Goal: Information Seeking & Learning: Learn about a topic

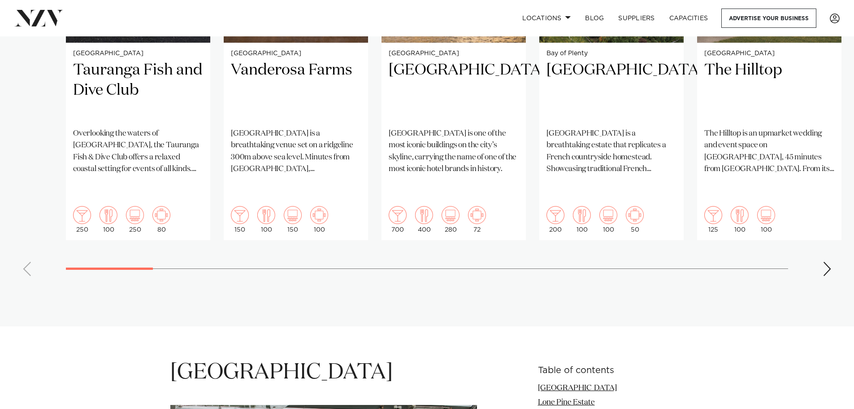
scroll to position [827, 0]
click at [831, 261] on div "Next slide" at bounding box center [827, 268] width 9 height 14
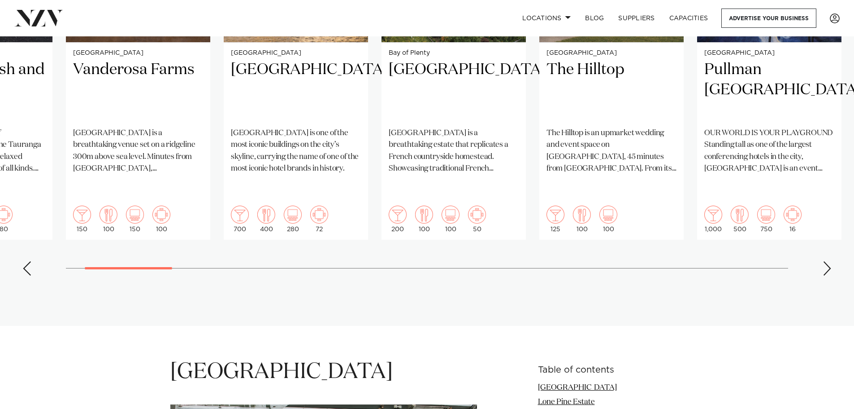
click at [834, 247] on swiper-container "Tauranga Tauranga Fish and Dive Club Overlooking the waters of [GEOGRAPHIC_DATA…" at bounding box center [427, 65] width 854 height 434
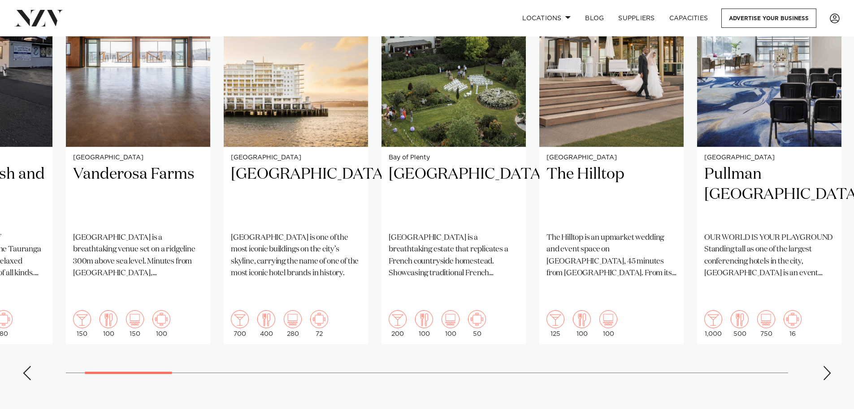
scroll to position [722, 0]
click at [828, 366] on div "Next slide" at bounding box center [827, 373] width 9 height 14
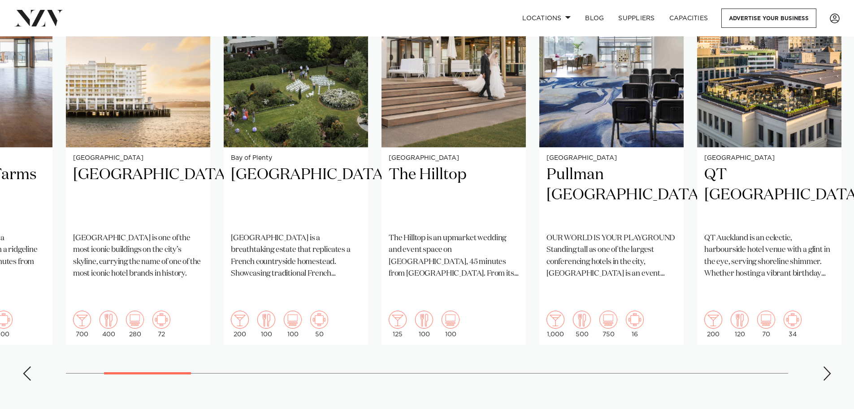
click at [828, 366] on div "Next slide" at bounding box center [827, 373] width 9 height 14
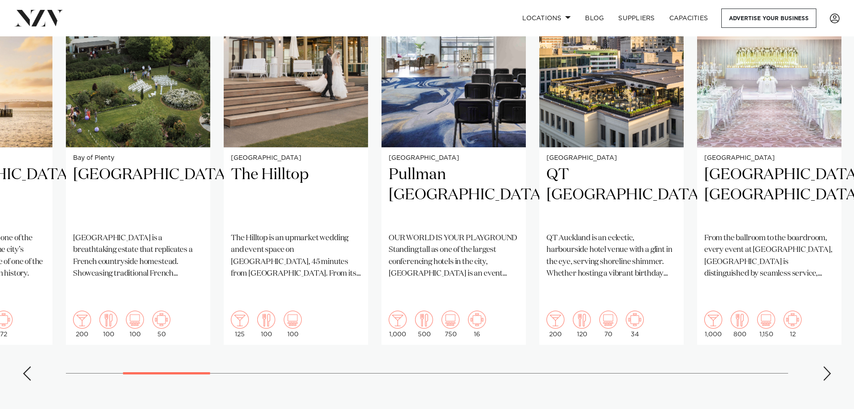
click at [828, 366] on div "Next slide" at bounding box center [827, 373] width 9 height 14
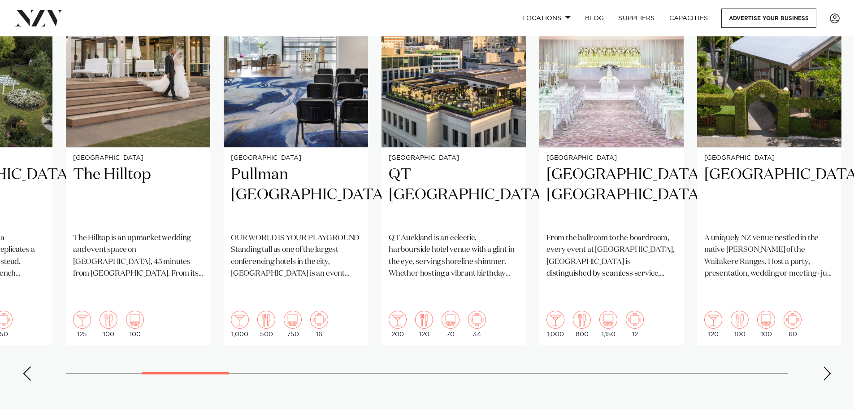
click at [828, 366] on div "Next slide" at bounding box center [827, 373] width 9 height 14
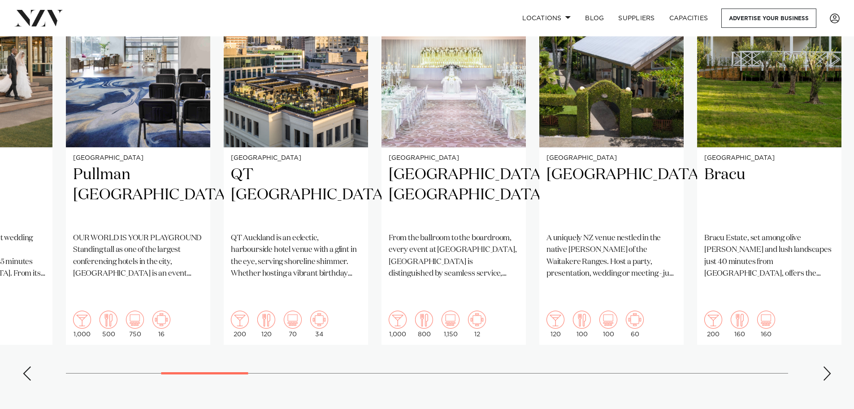
click at [828, 366] on div "Next slide" at bounding box center [827, 373] width 9 height 14
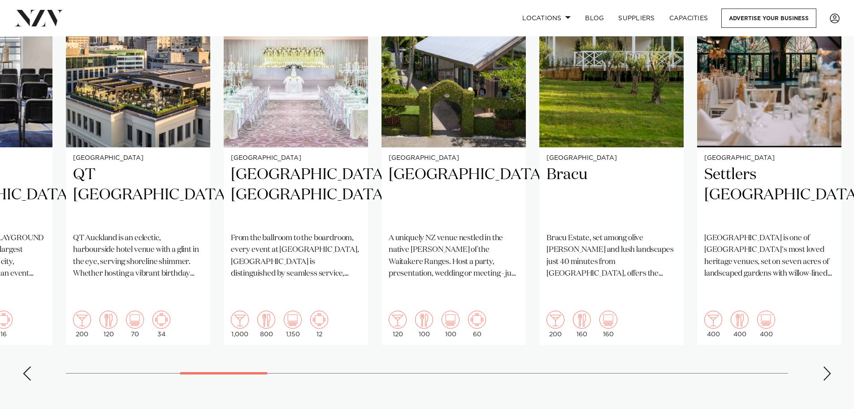
click at [828, 366] on div "Next slide" at bounding box center [827, 373] width 9 height 14
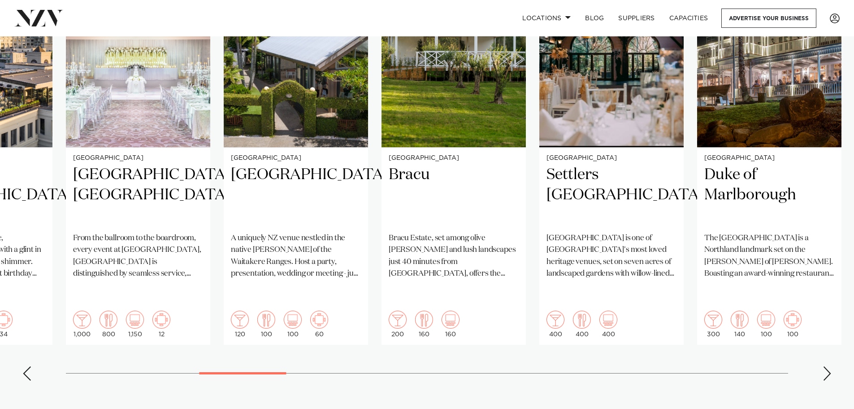
click at [828, 366] on div "Next slide" at bounding box center [827, 373] width 9 height 14
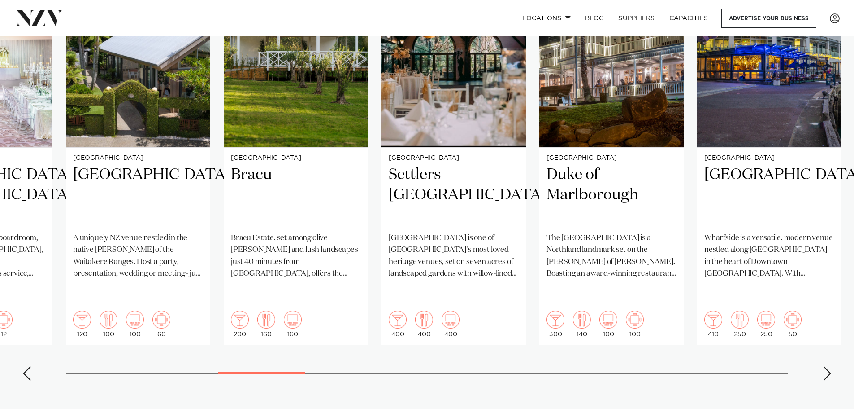
click at [828, 366] on div "Next slide" at bounding box center [827, 373] width 9 height 14
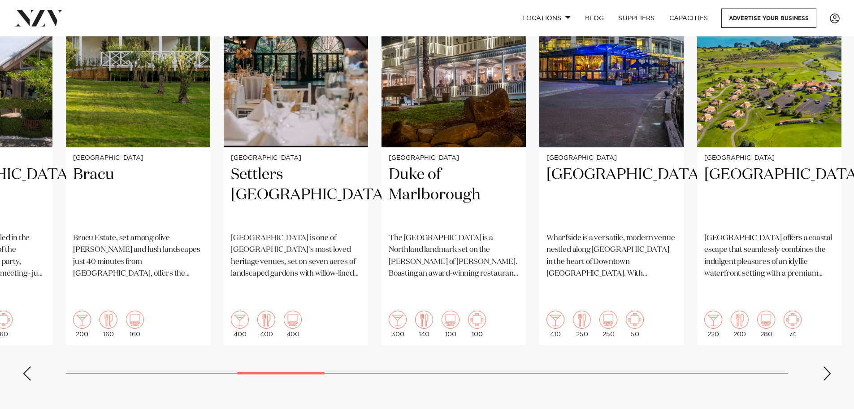
click at [828, 366] on div "Next slide" at bounding box center [827, 373] width 9 height 14
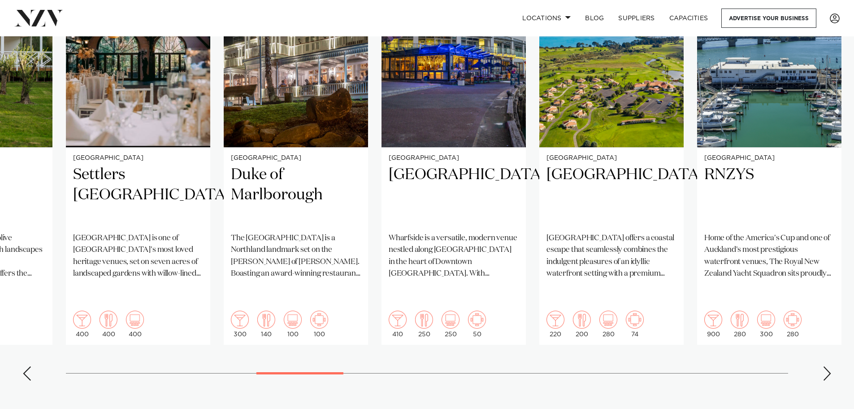
click at [828, 366] on div "Next slide" at bounding box center [827, 373] width 9 height 14
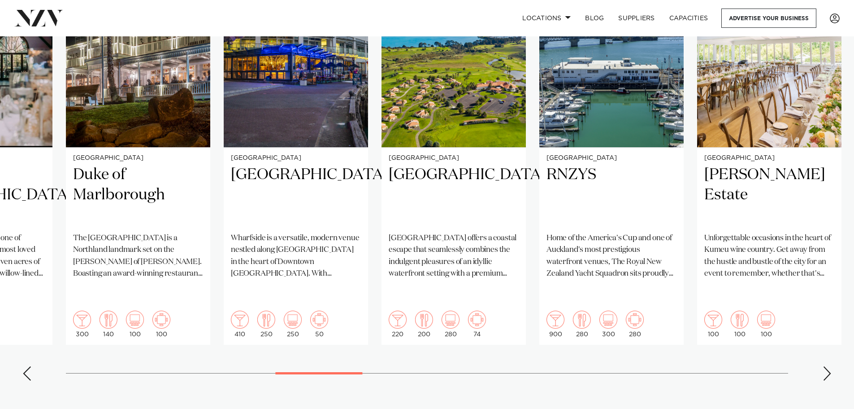
click at [828, 366] on div "Next slide" at bounding box center [827, 373] width 9 height 14
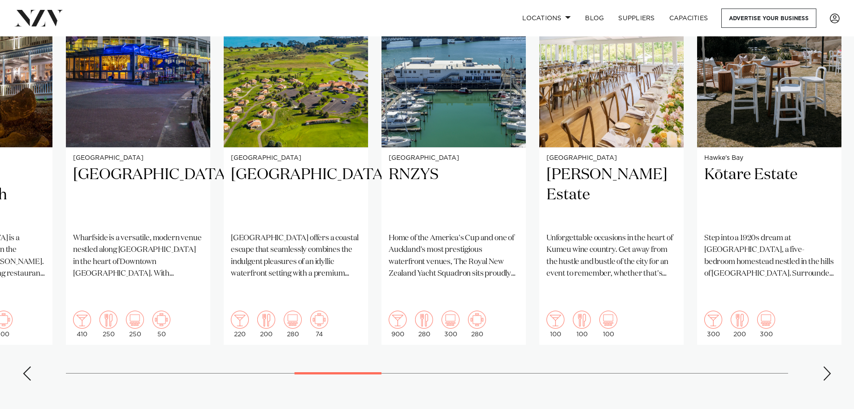
click at [828, 366] on div "Next slide" at bounding box center [827, 373] width 9 height 14
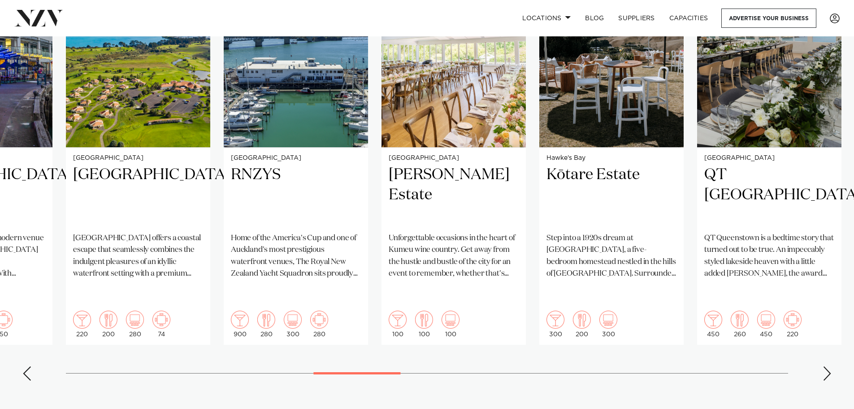
click at [828, 366] on div "Next slide" at bounding box center [827, 373] width 9 height 14
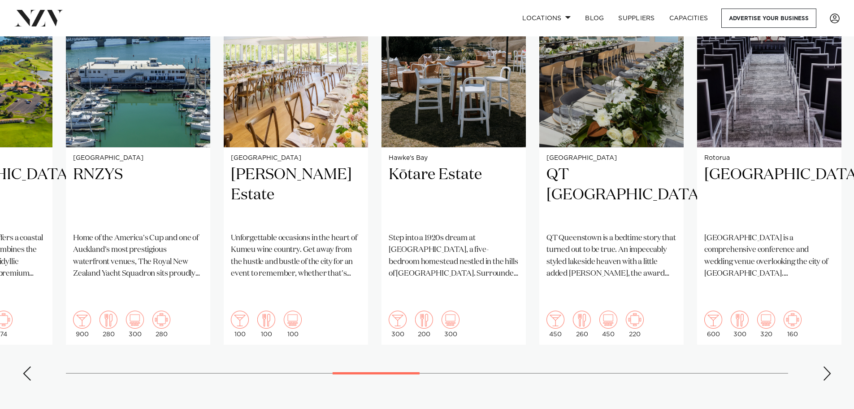
click at [828, 366] on div "Next slide" at bounding box center [827, 373] width 9 height 14
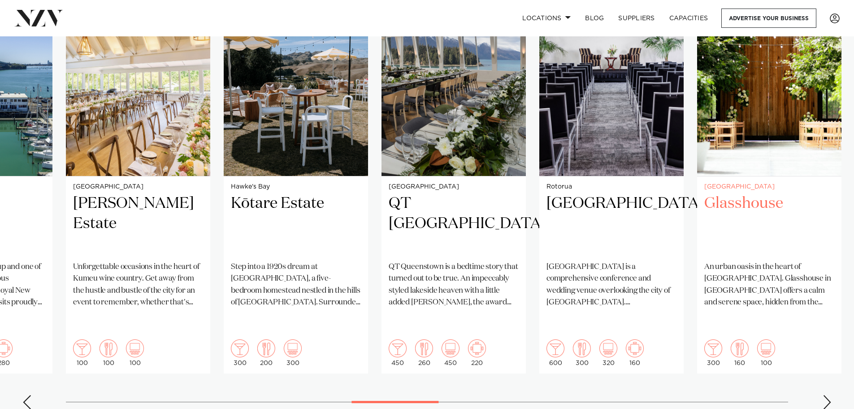
scroll to position [694, 0]
click at [828, 394] on div "Next slide" at bounding box center [827, 401] width 9 height 14
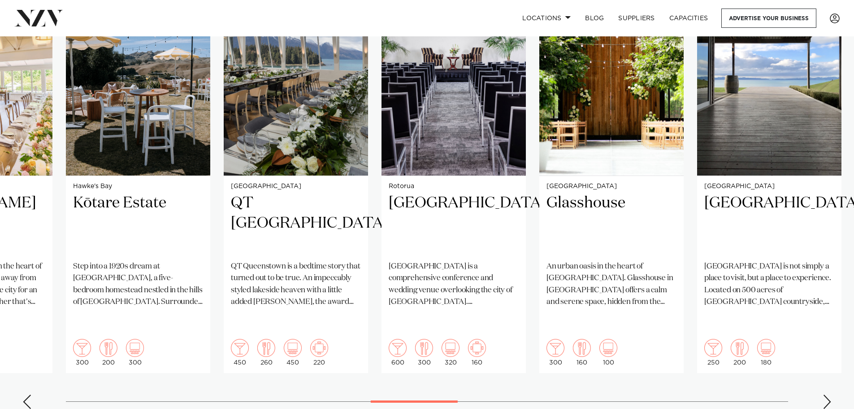
click at [828, 394] on div "Next slide" at bounding box center [827, 401] width 9 height 14
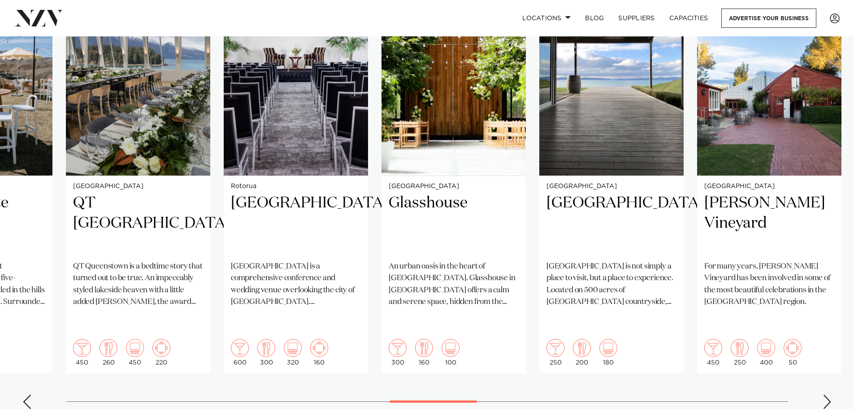
click at [828, 394] on div "Next slide" at bounding box center [827, 401] width 9 height 14
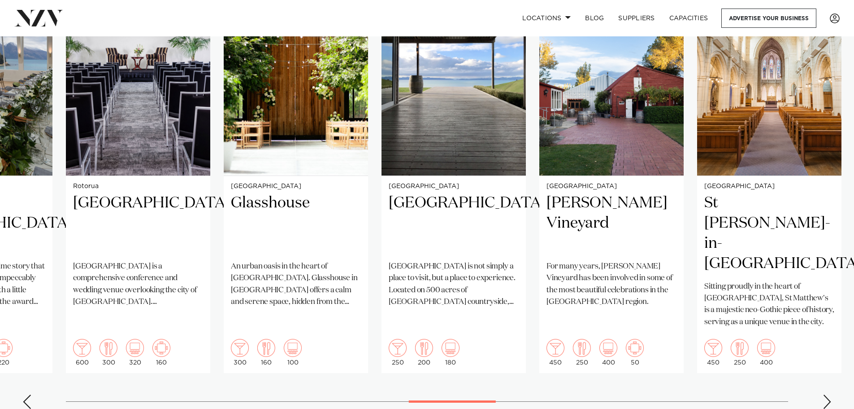
click at [828, 394] on div "Next slide" at bounding box center [827, 401] width 9 height 14
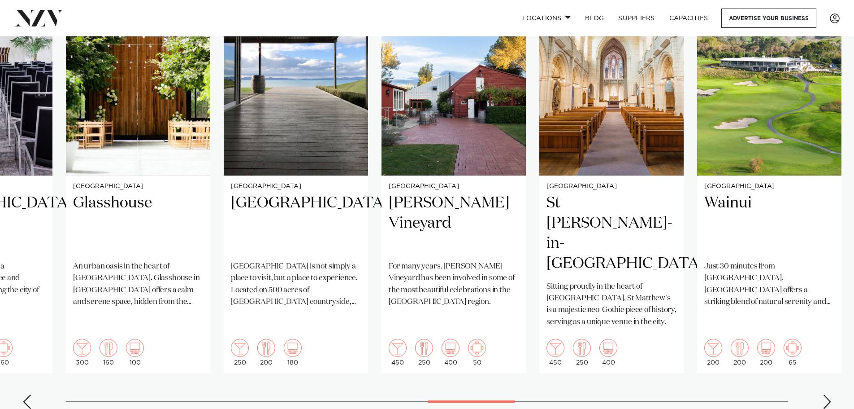
click at [828, 394] on div "Next slide" at bounding box center [827, 401] width 9 height 14
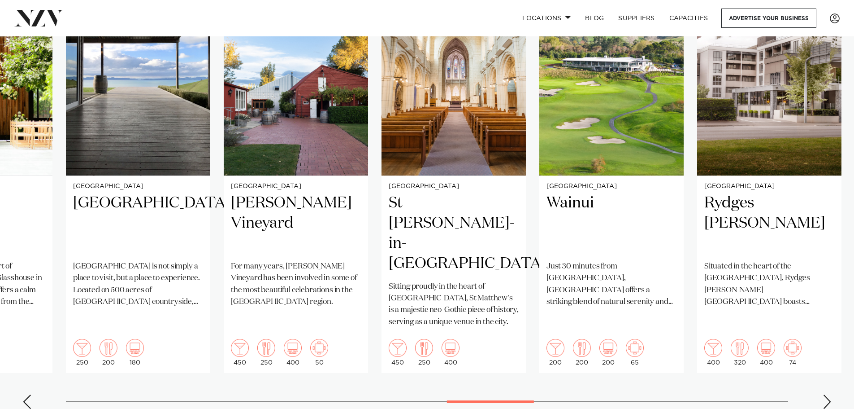
click at [828, 394] on div "Next slide" at bounding box center [827, 401] width 9 height 14
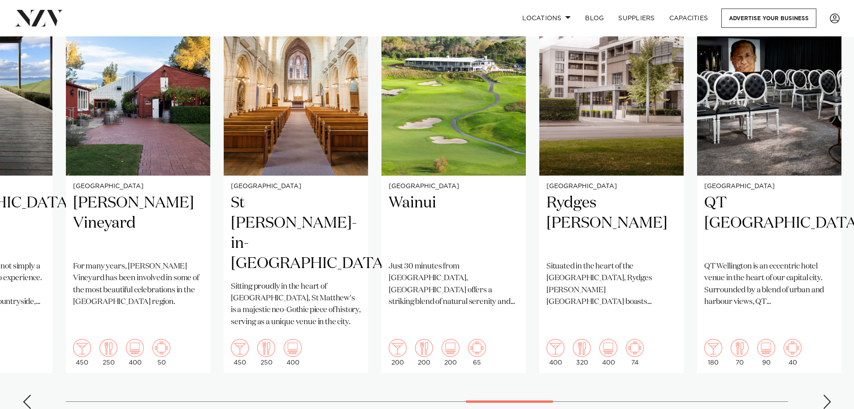
click at [828, 394] on div "Next slide" at bounding box center [827, 401] width 9 height 14
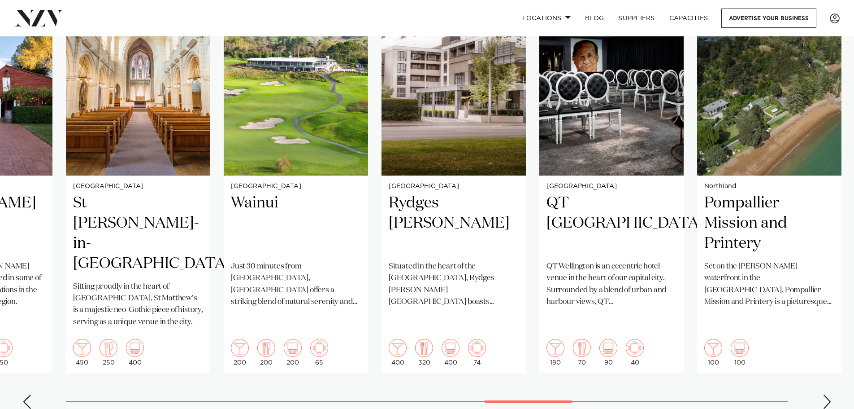
click at [828, 394] on div "Next slide" at bounding box center [827, 401] width 9 height 14
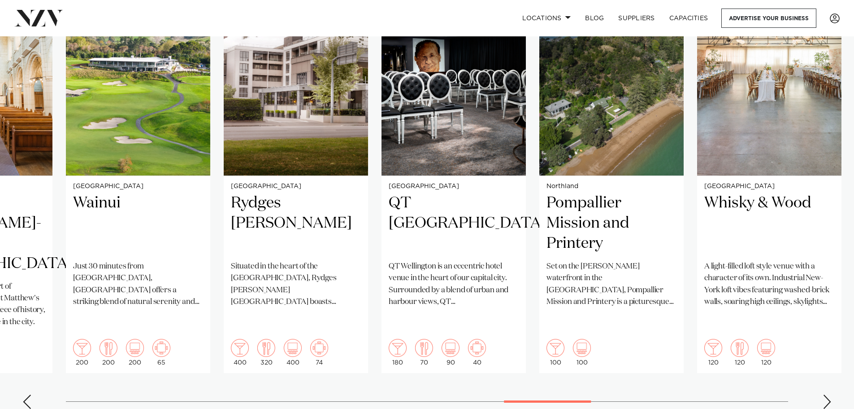
click at [828, 394] on div "Next slide" at bounding box center [827, 401] width 9 height 14
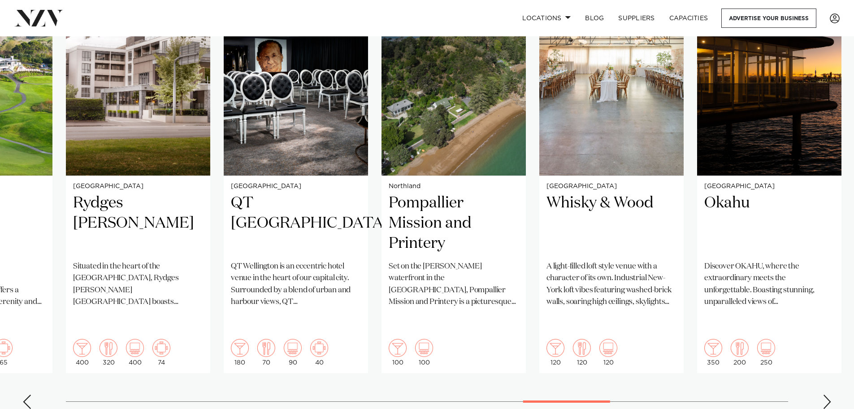
click at [828, 394] on div "Next slide" at bounding box center [827, 401] width 9 height 14
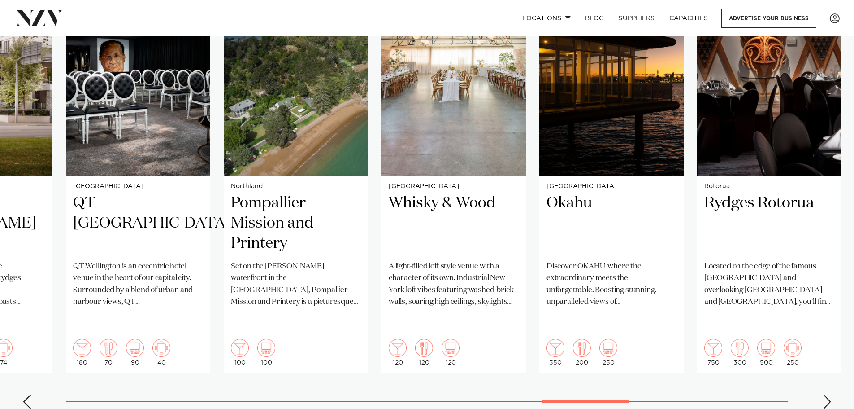
click at [828, 394] on div "Next slide" at bounding box center [827, 401] width 9 height 14
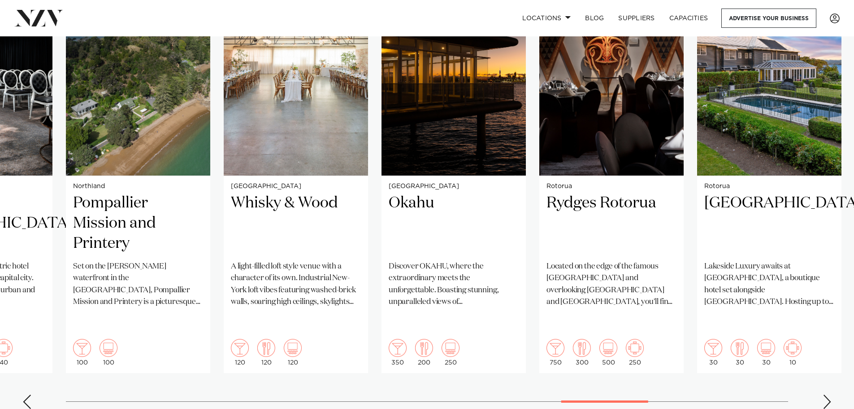
click at [828, 394] on div "Next slide" at bounding box center [827, 401] width 9 height 14
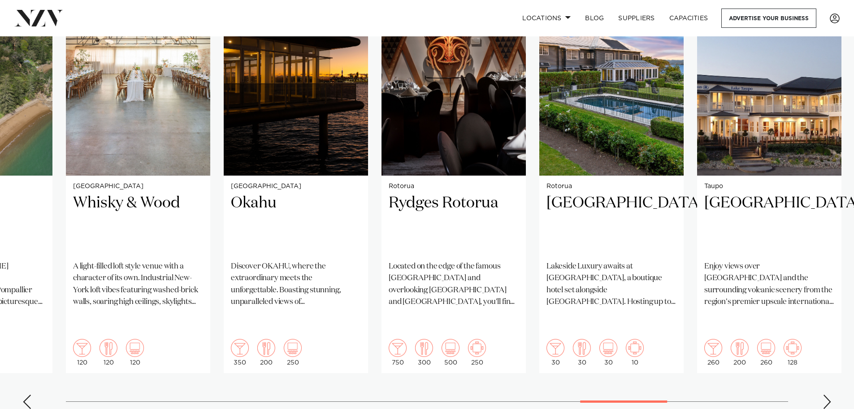
click at [828, 394] on div "Next slide" at bounding box center [827, 401] width 9 height 14
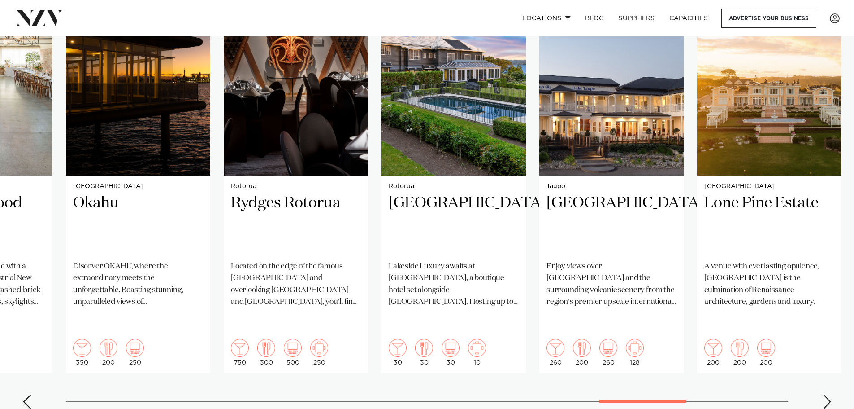
click at [828, 394] on div "Next slide" at bounding box center [827, 401] width 9 height 14
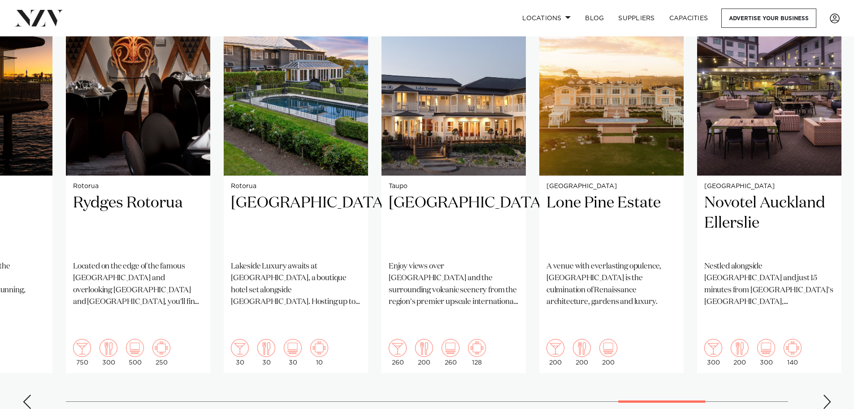
click at [828, 394] on div "Next slide" at bounding box center [827, 401] width 9 height 14
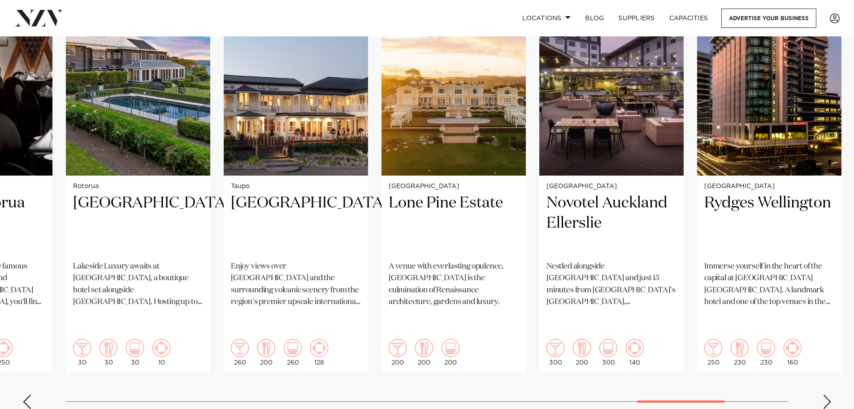
click at [828, 394] on div "Next slide" at bounding box center [827, 401] width 9 height 14
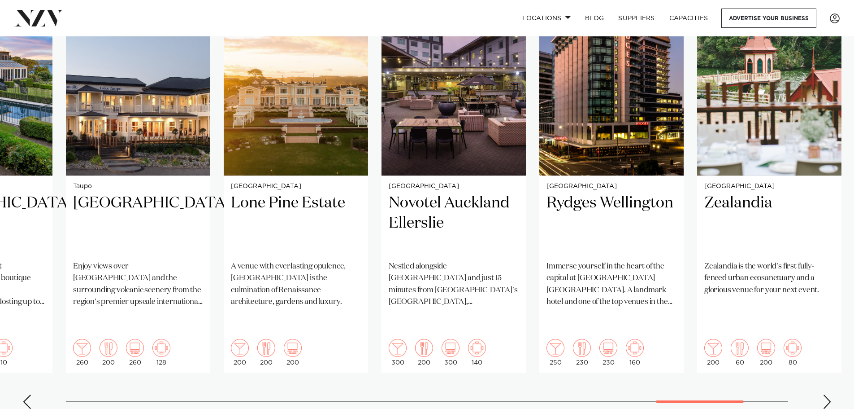
click at [828, 394] on div "Next slide" at bounding box center [827, 401] width 9 height 14
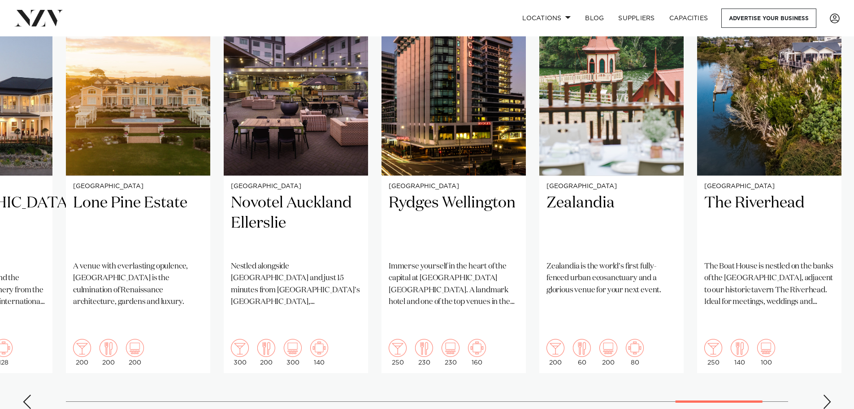
click at [828, 394] on div "Next slide" at bounding box center [827, 401] width 9 height 14
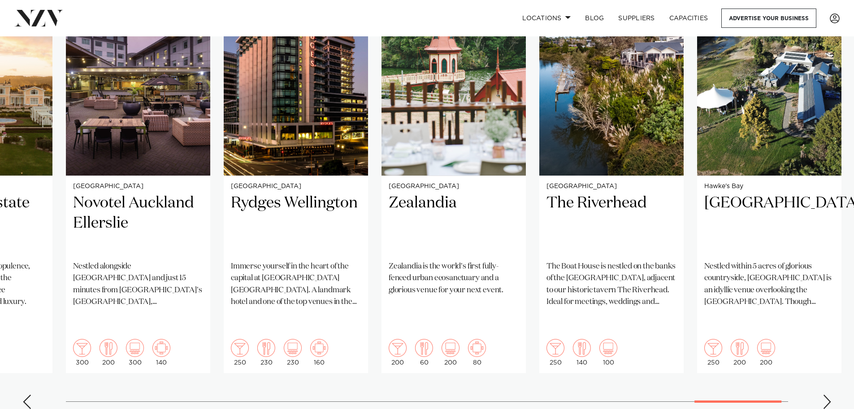
click at [828, 394] on div "Next slide" at bounding box center [827, 401] width 9 height 14
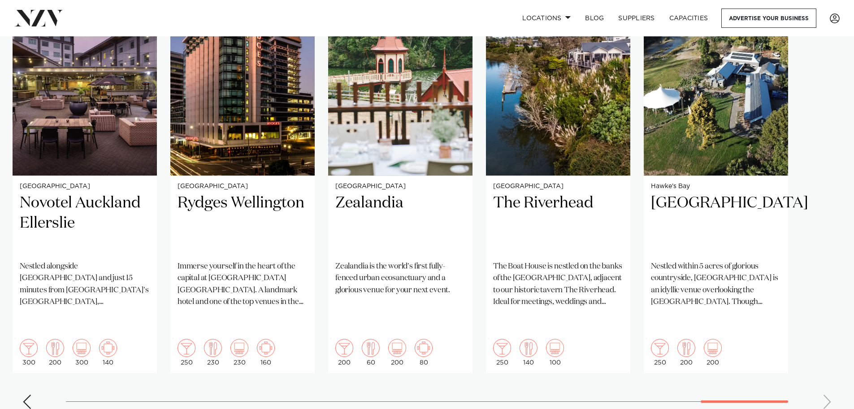
click at [828, 382] on swiper-container "Tauranga Tauranga Fish and Dive Club Overlooking the waters of [GEOGRAPHIC_DATA…" at bounding box center [427, 199] width 854 height 434
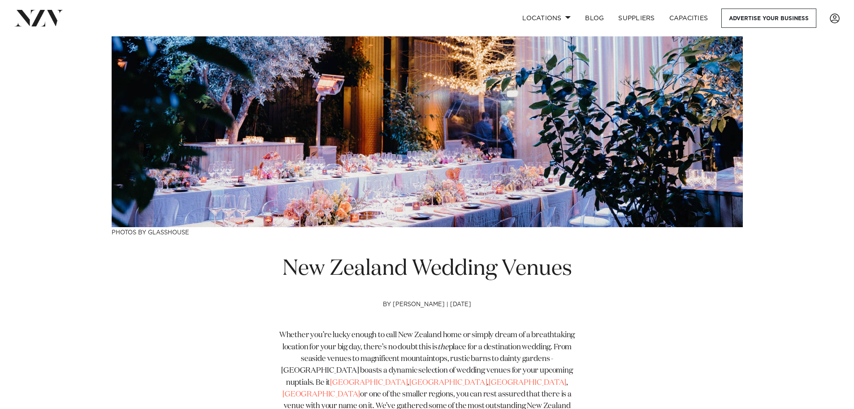
scroll to position [53, 0]
